Goal: Check status: Check status

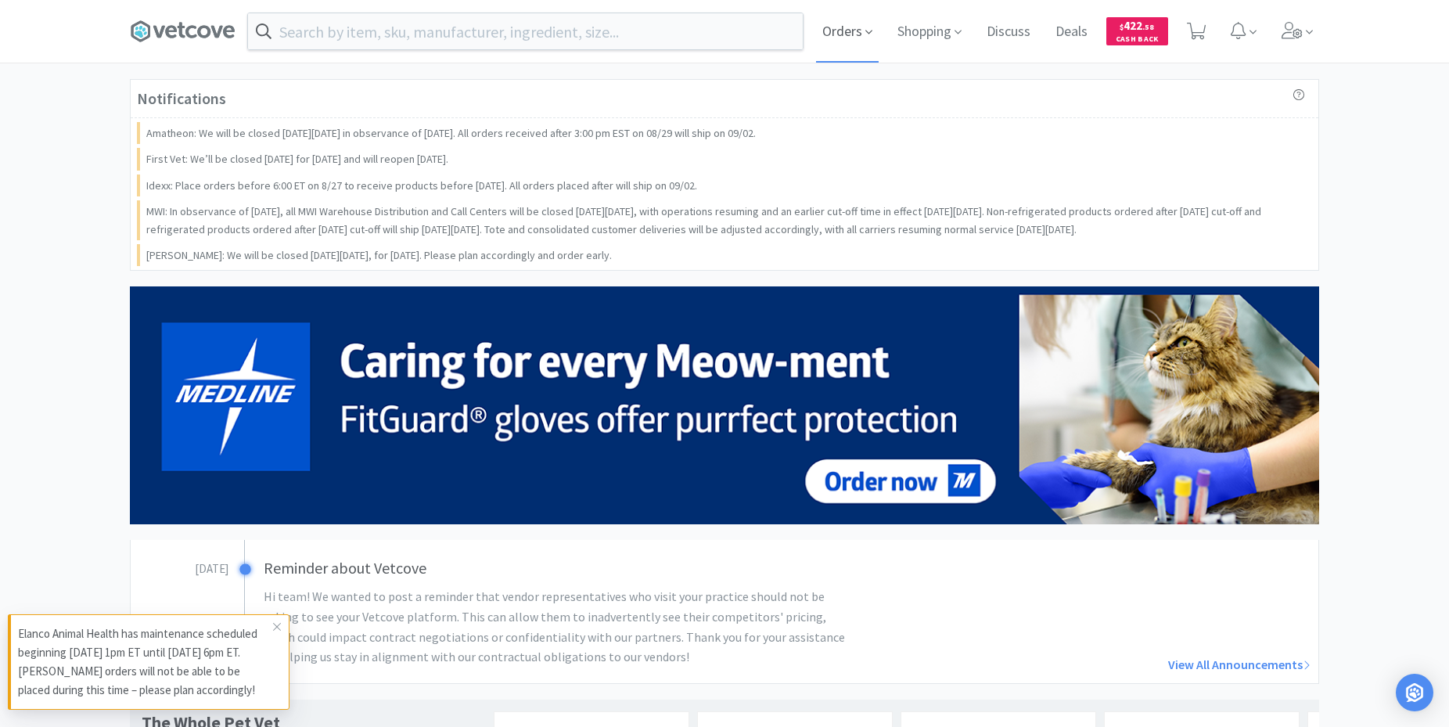
click at [858, 37] on span "Orders" at bounding box center [847, 31] width 63 height 63
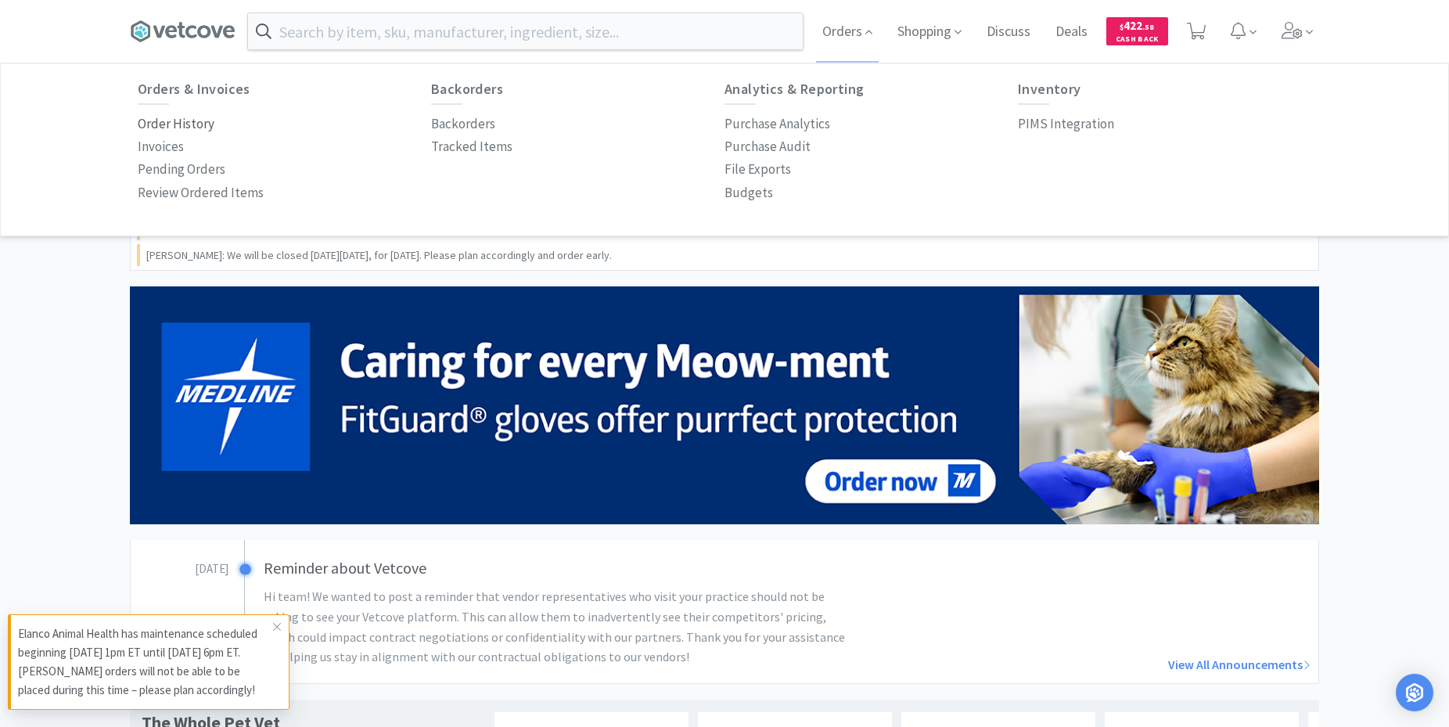
click at [193, 129] on p "Order History" at bounding box center [176, 123] width 77 height 21
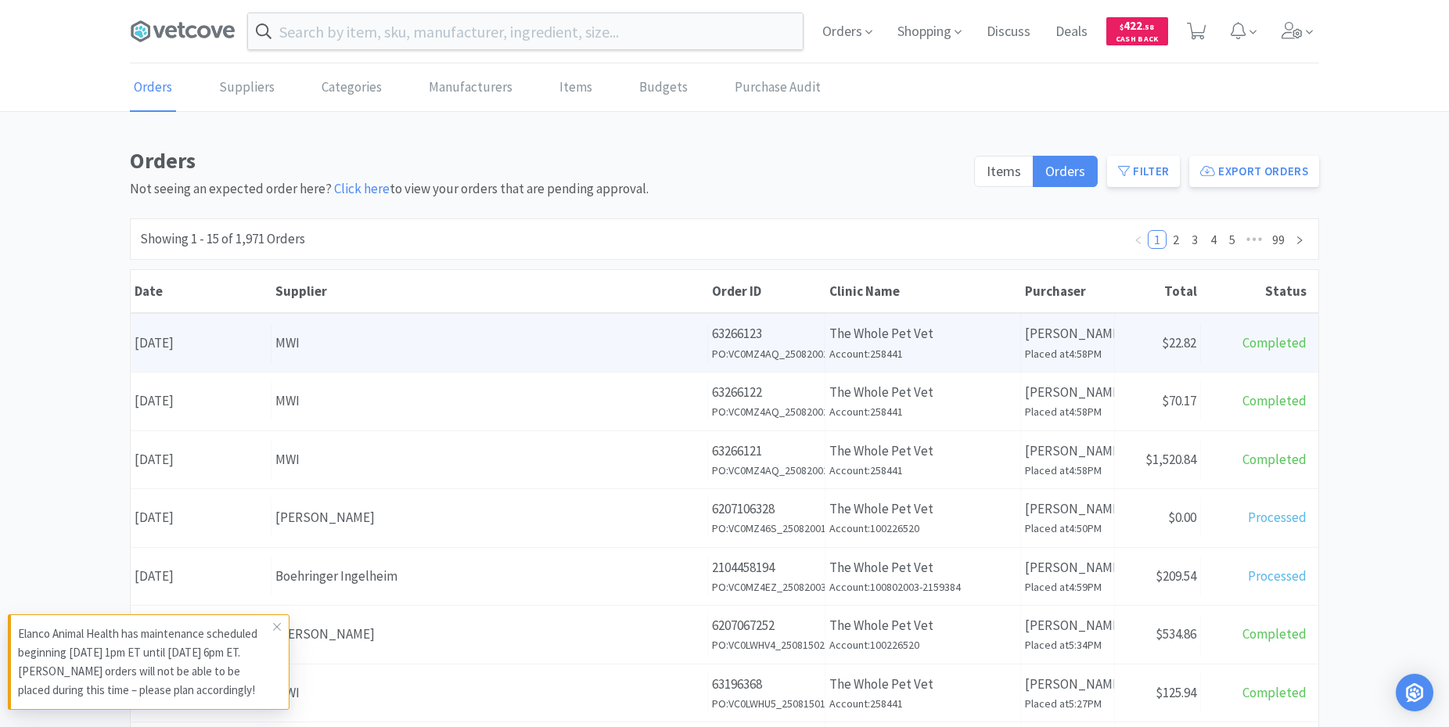
click at [576, 365] on div "Date [DATE] Supplier MWI Order ID 63266123 PO: VC0MZ4AQ_25082002 Clinic Name Th…" at bounding box center [725, 343] width 1188 height 58
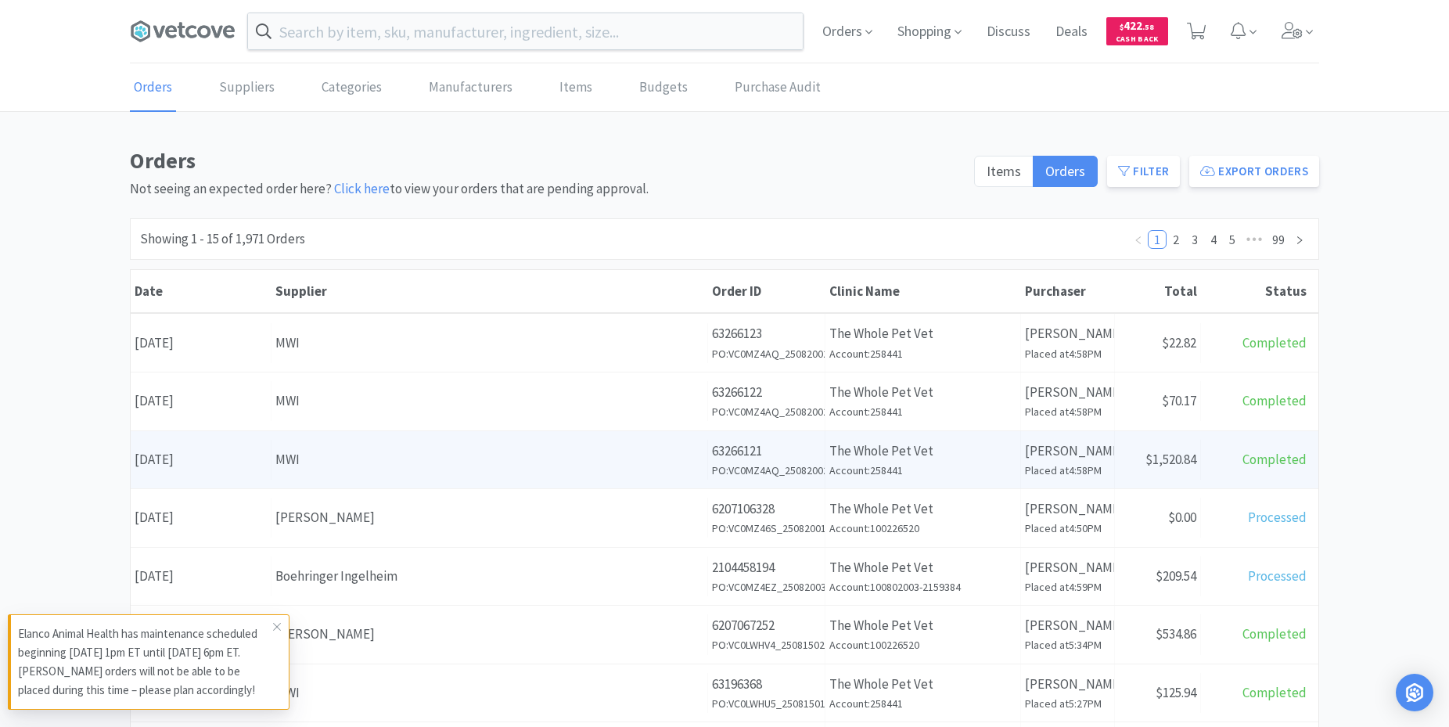
click at [564, 456] on div "MWI" at bounding box center [489, 459] width 428 height 21
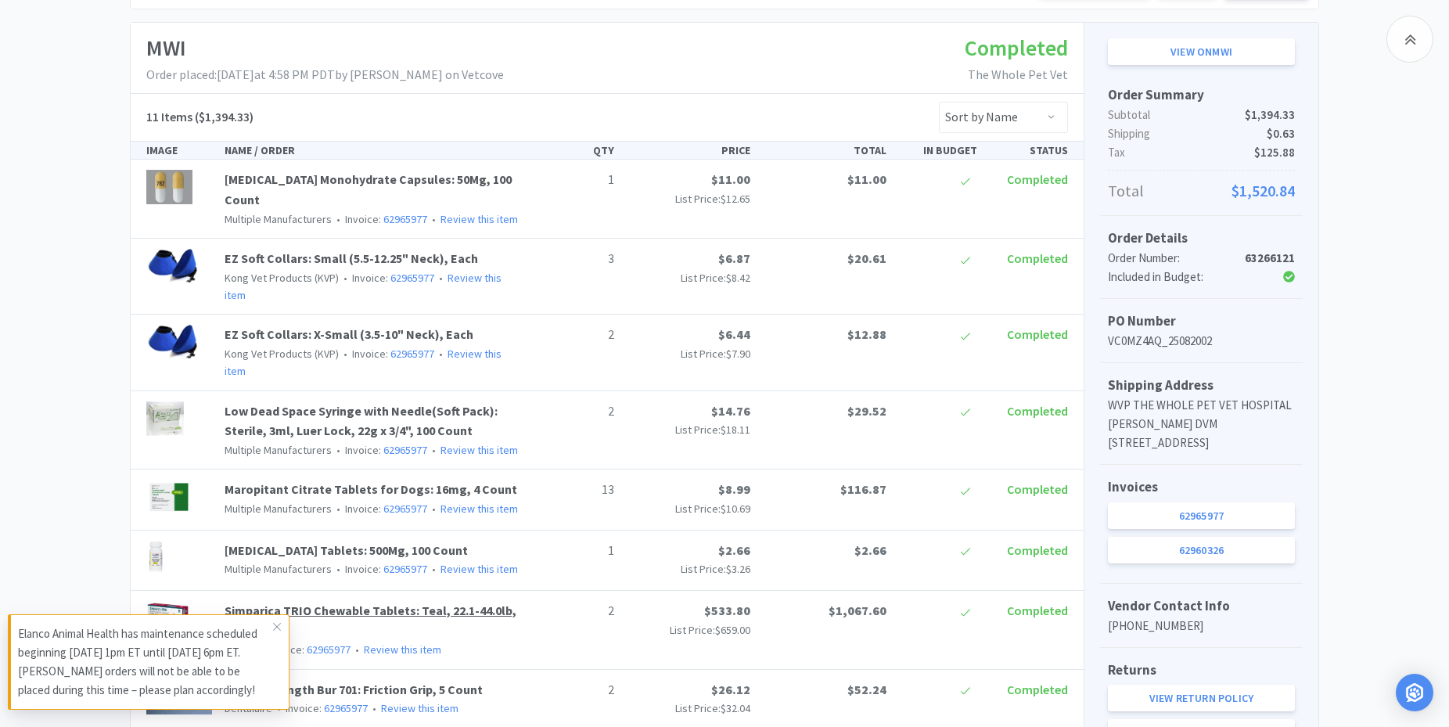
scroll to position [239, 0]
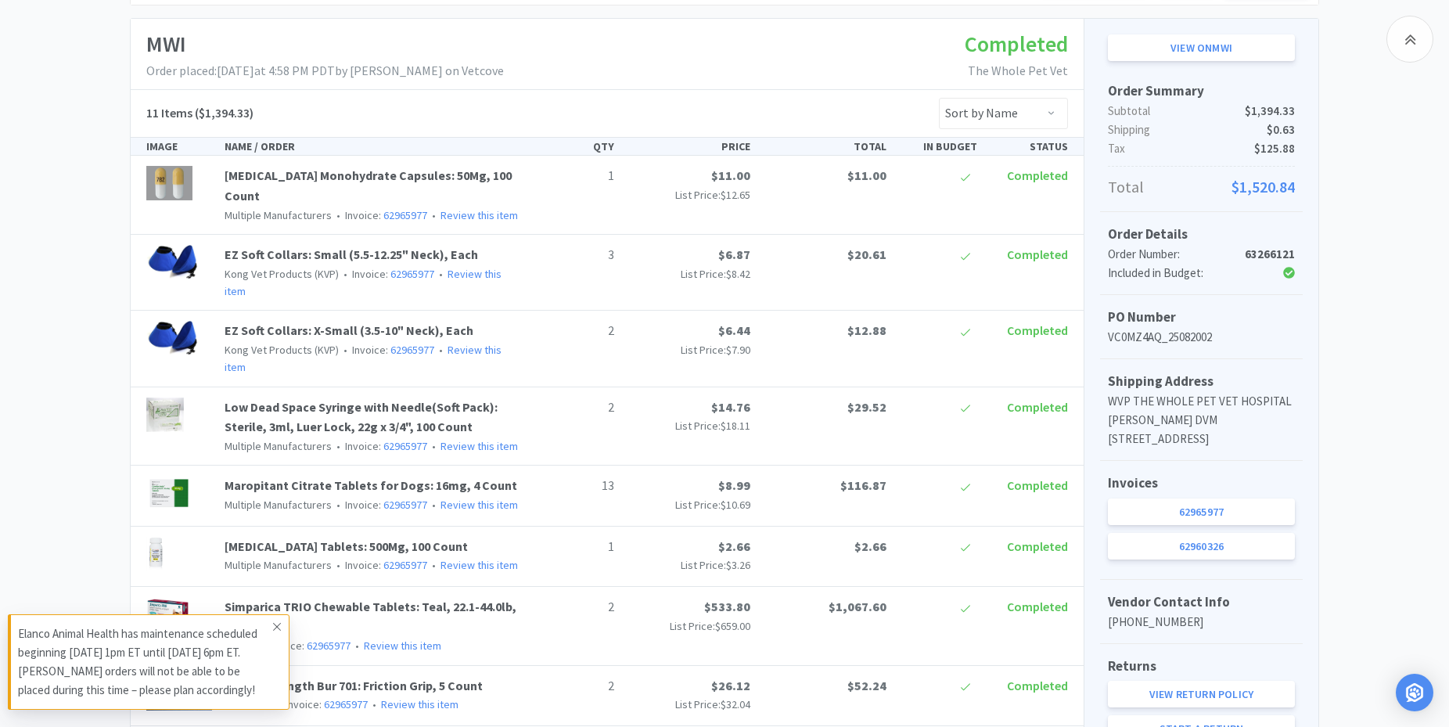
click at [272, 627] on icon at bounding box center [276, 626] width 9 height 13
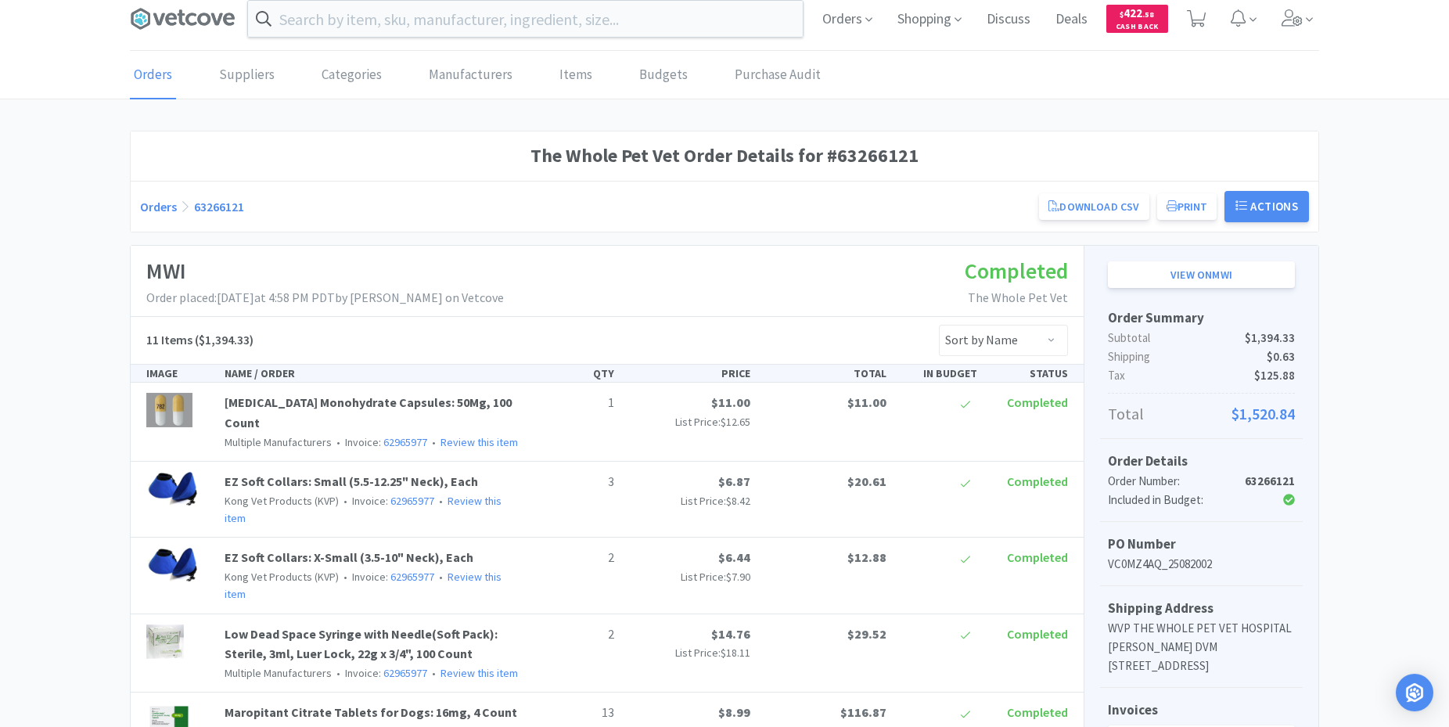
scroll to position [0, 0]
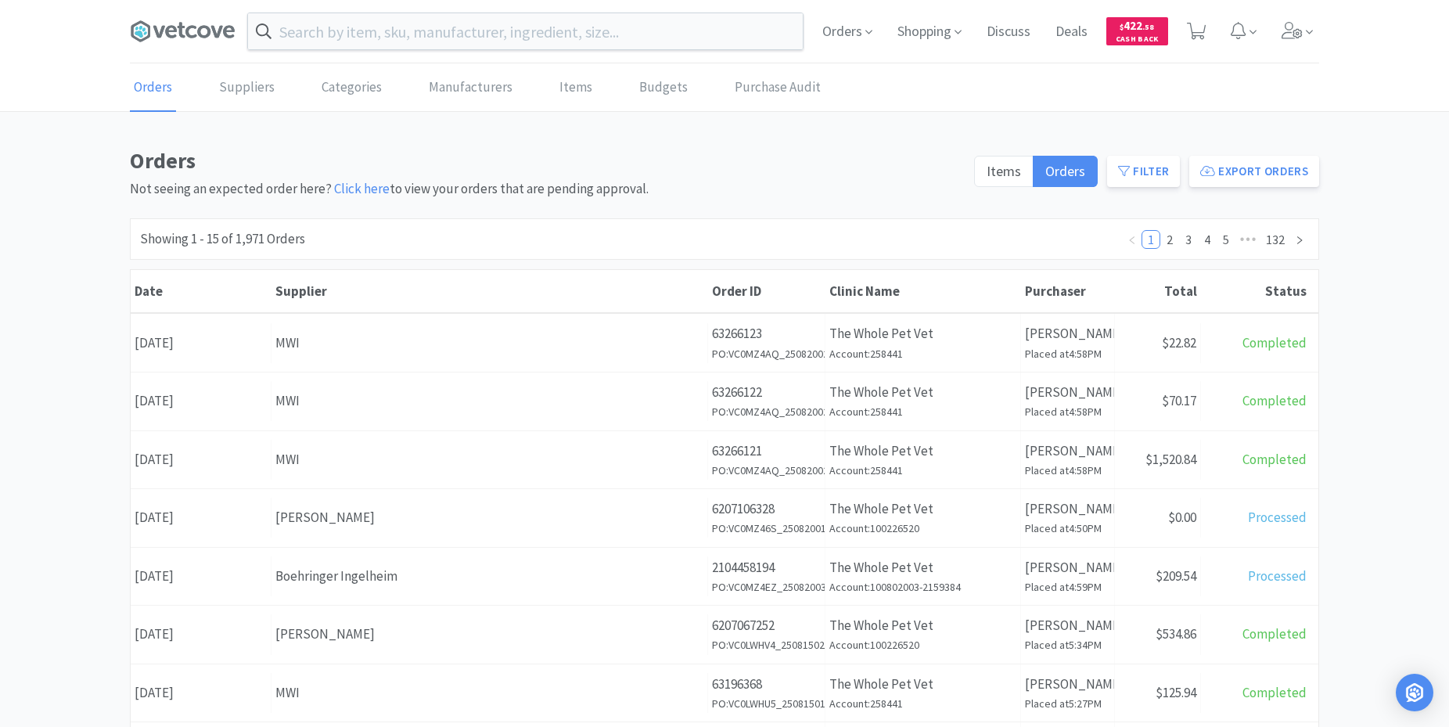
click at [275, 398] on div "Supplier MWI" at bounding box center [489, 401] width 437 height 40
